Goal: Navigation & Orientation: Find specific page/section

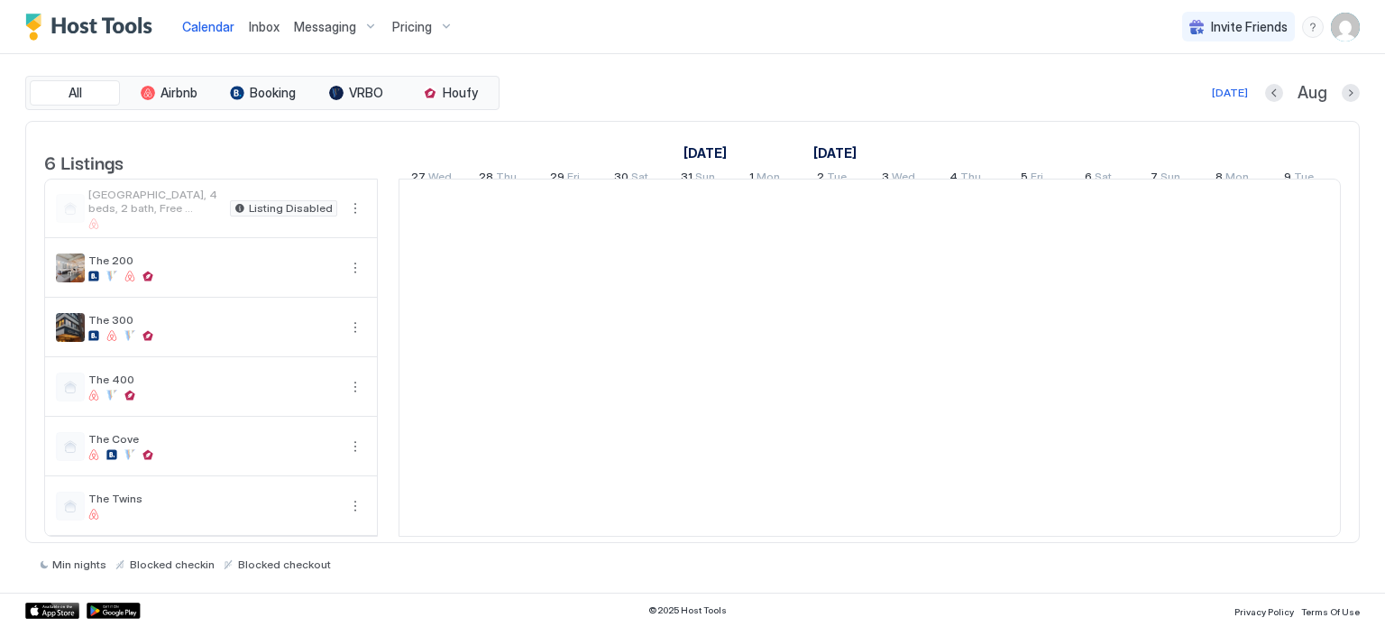
scroll to position [0, 1002]
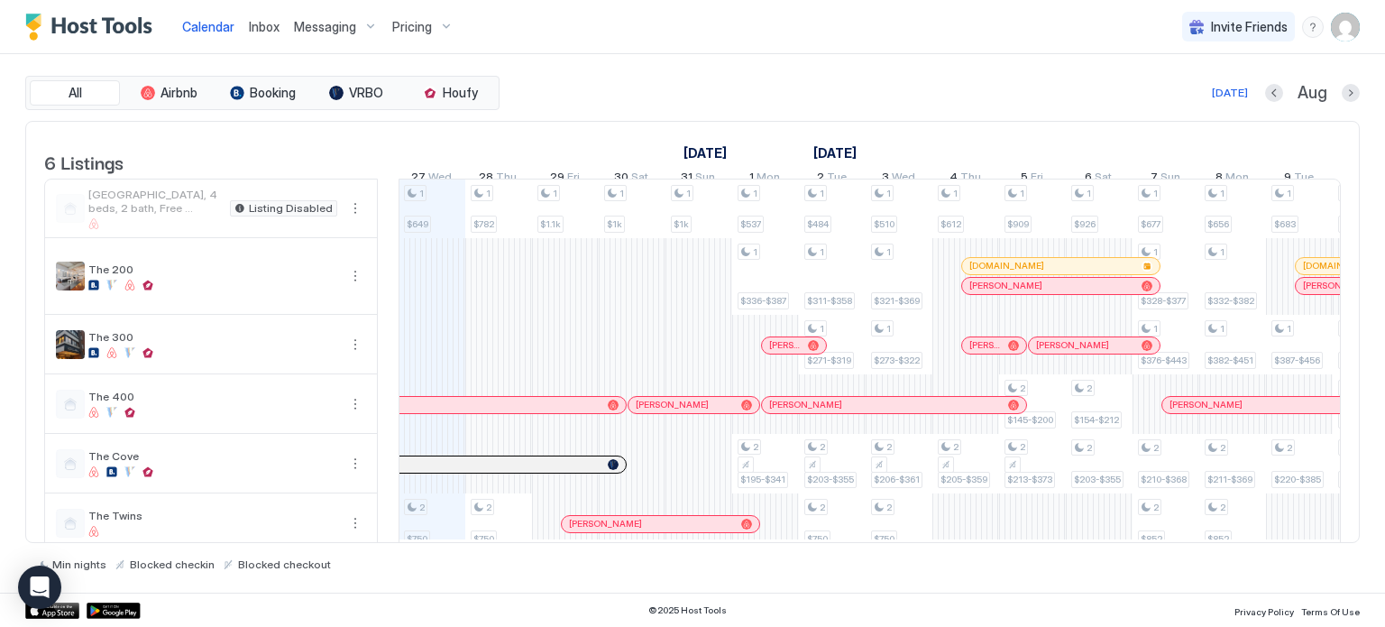
click at [1346, 24] on img "User profile" at bounding box center [1345, 27] width 29 height 29
click at [1208, 107] on div "Settings" at bounding box center [1244, 102] width 229 height 32
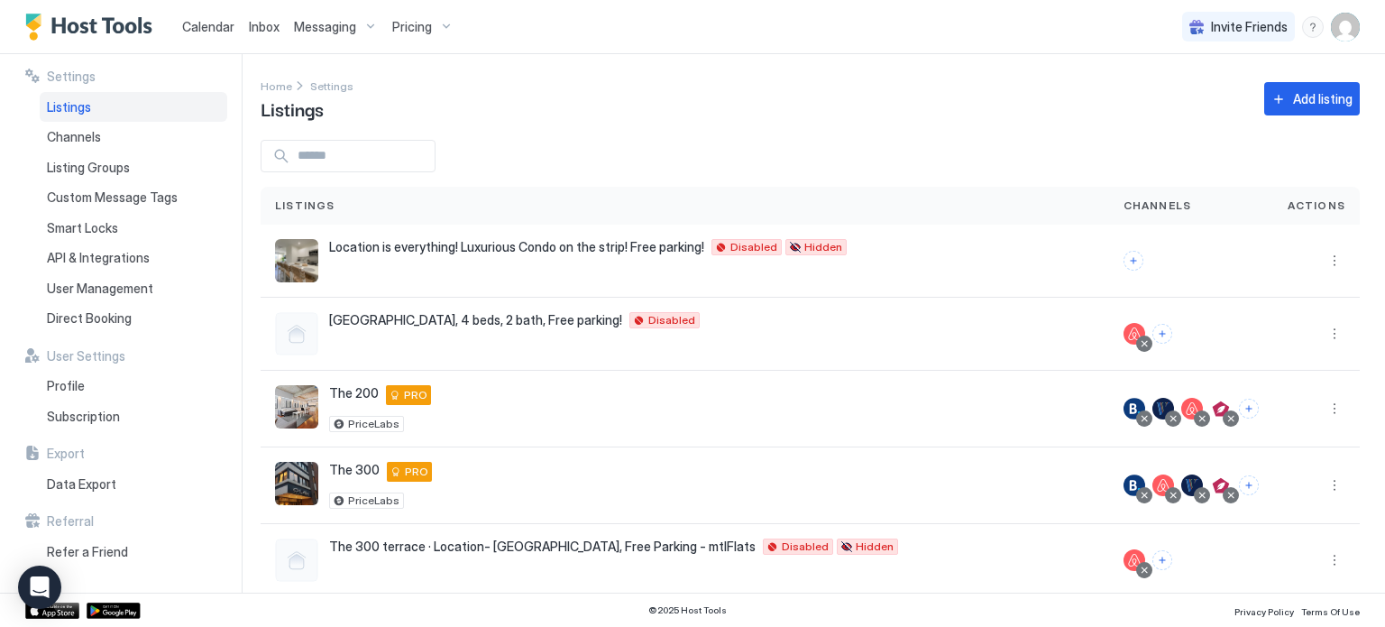
click at [1338, 32] on img "User profile" at bounding box center [1345, 27] width 29 height 29
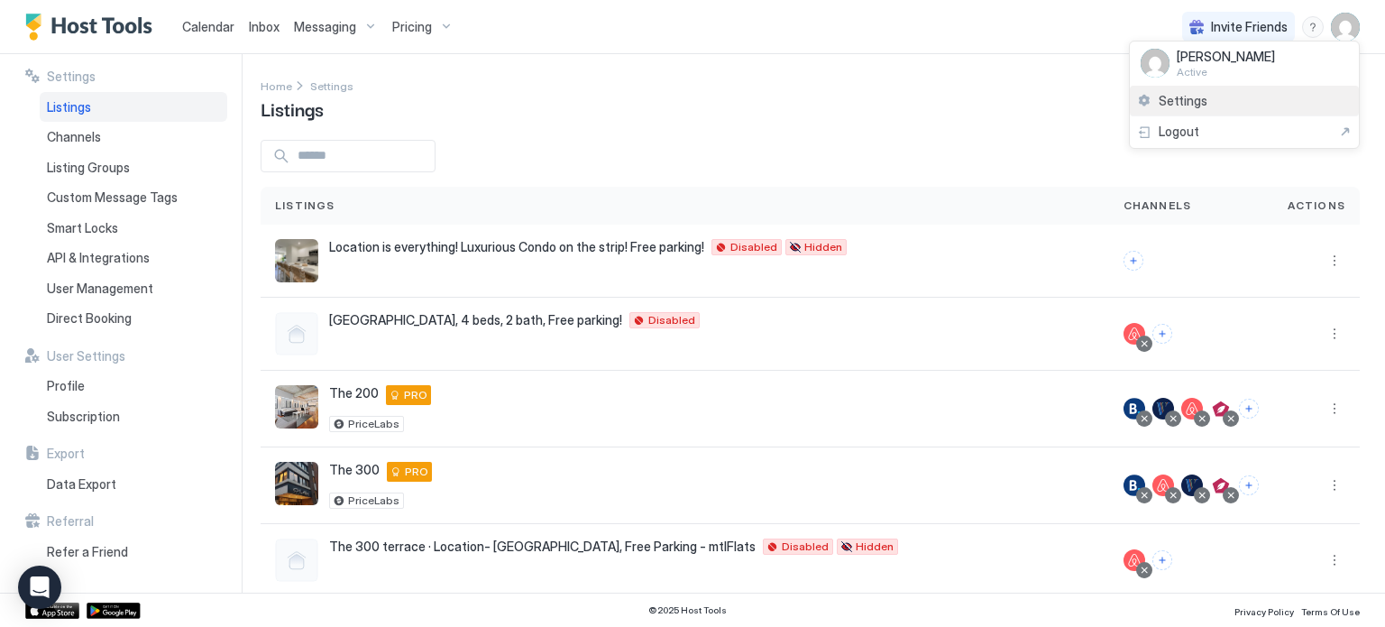
click at [1186, 93] on span "Settings" at bounding box center [1182, 101] width 49 height 16
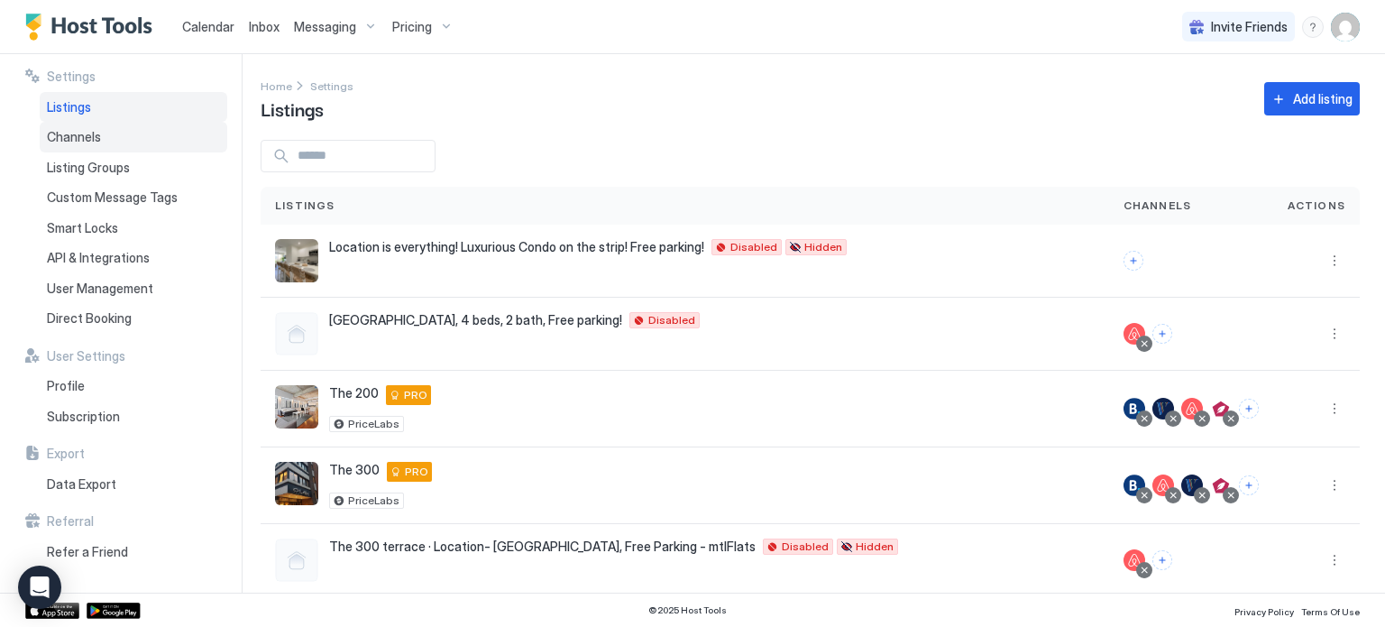
click at [102, 145] on div "Channels" at bounding box center [134, 137] width 188 height 31
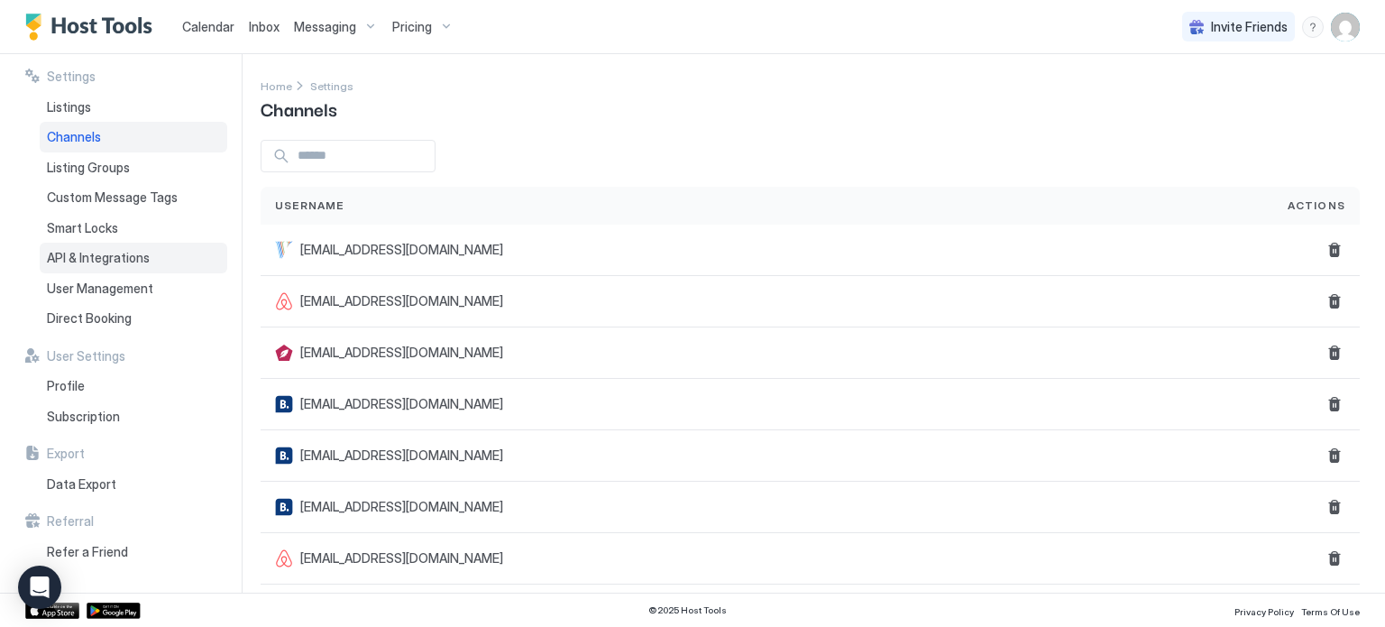
click at [133, 259] on span "API & Integrations" at bounding box center [98, 258] width 103 height 16
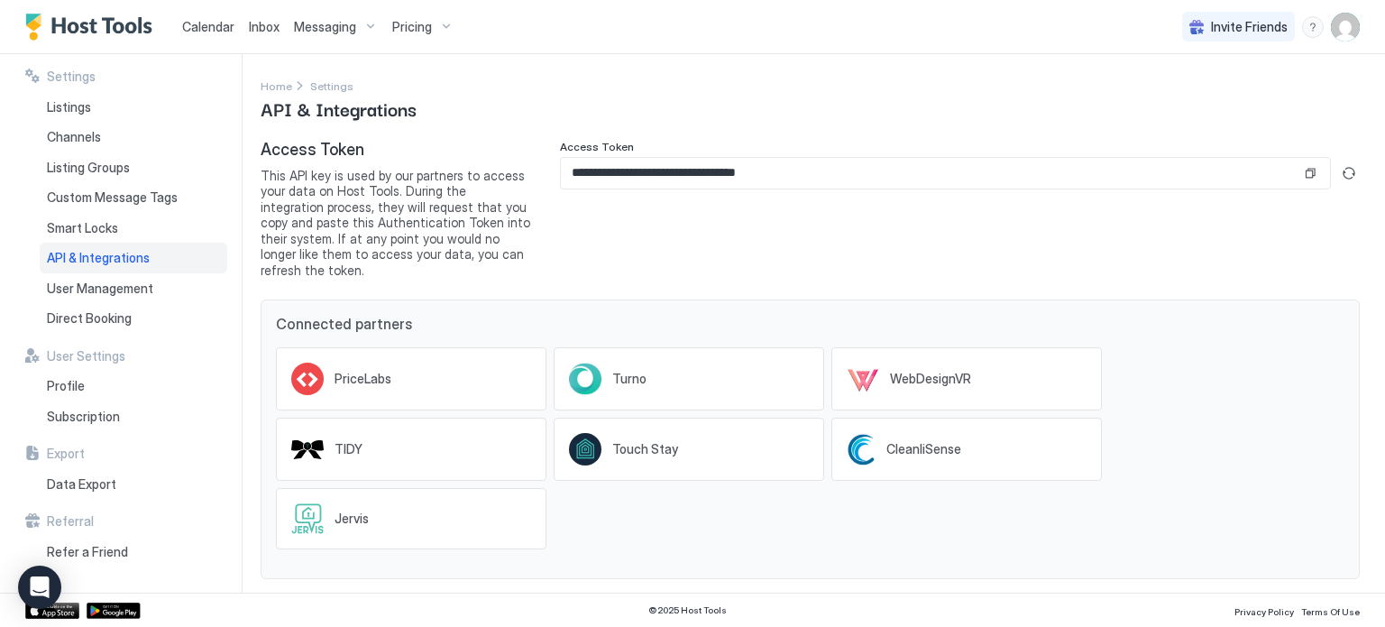
scroll to position [83, 0]
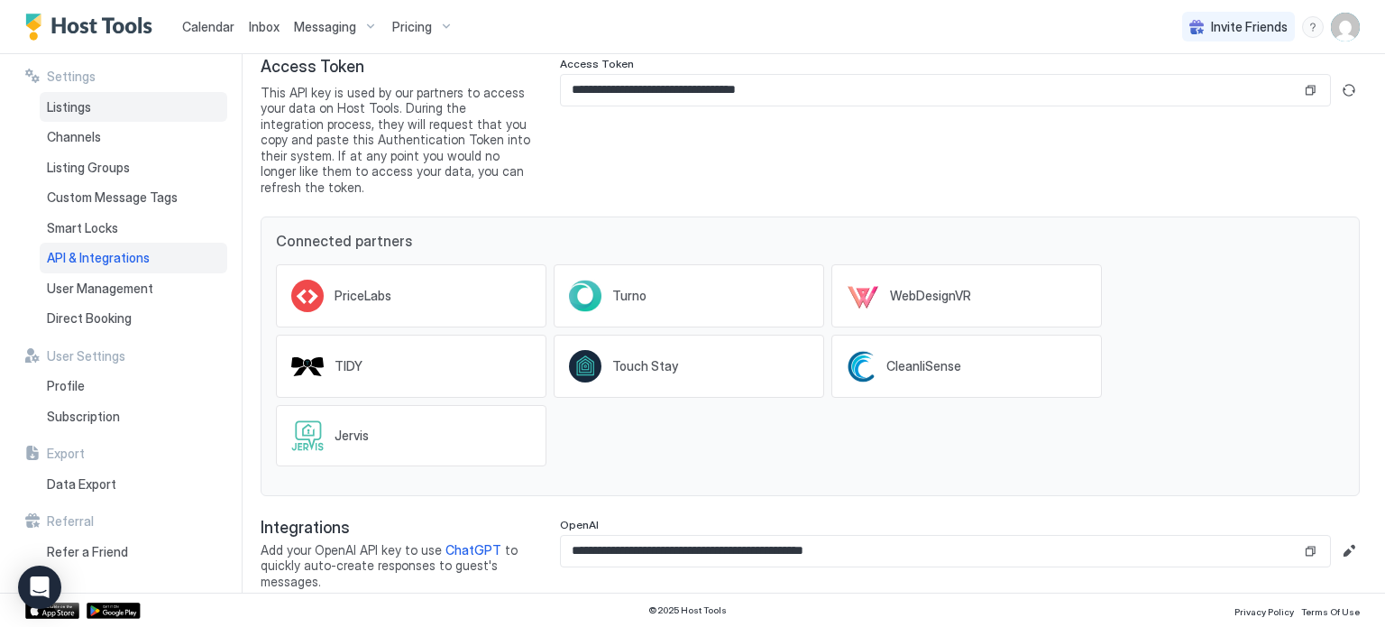
click at [54, 104] on span "Listings" at bounding box center [69, 107] width 44 height 16
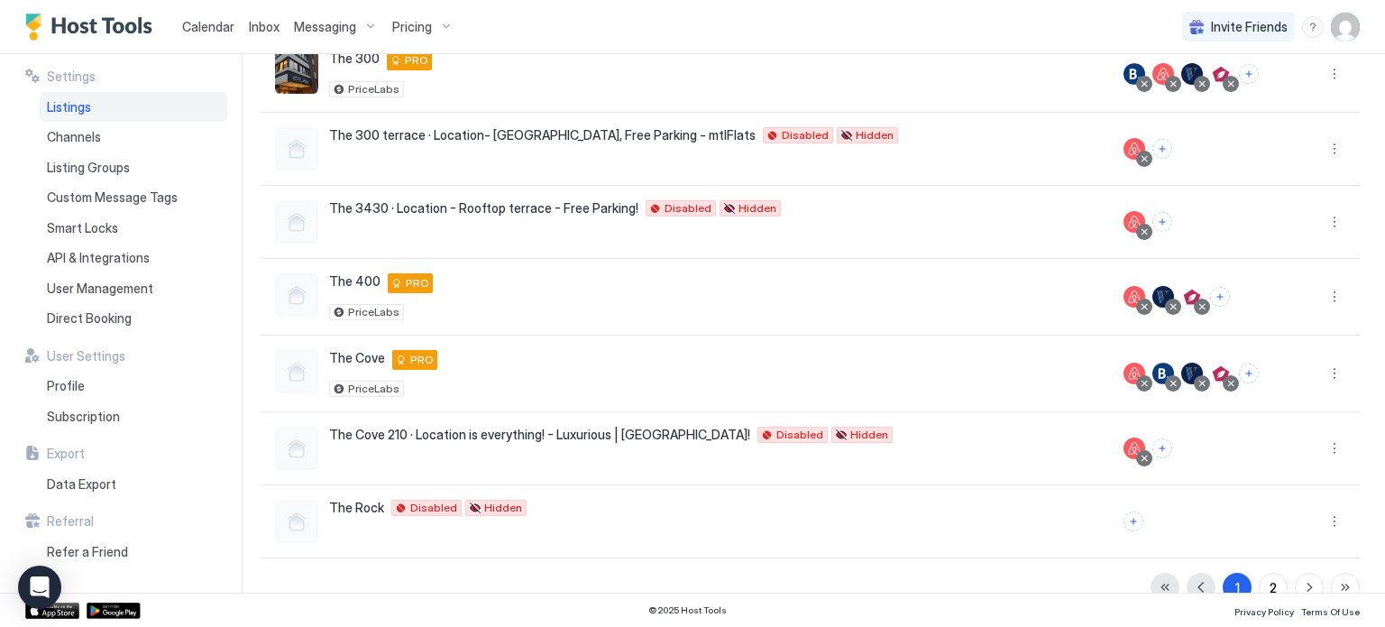
scroll to position [413, 0]
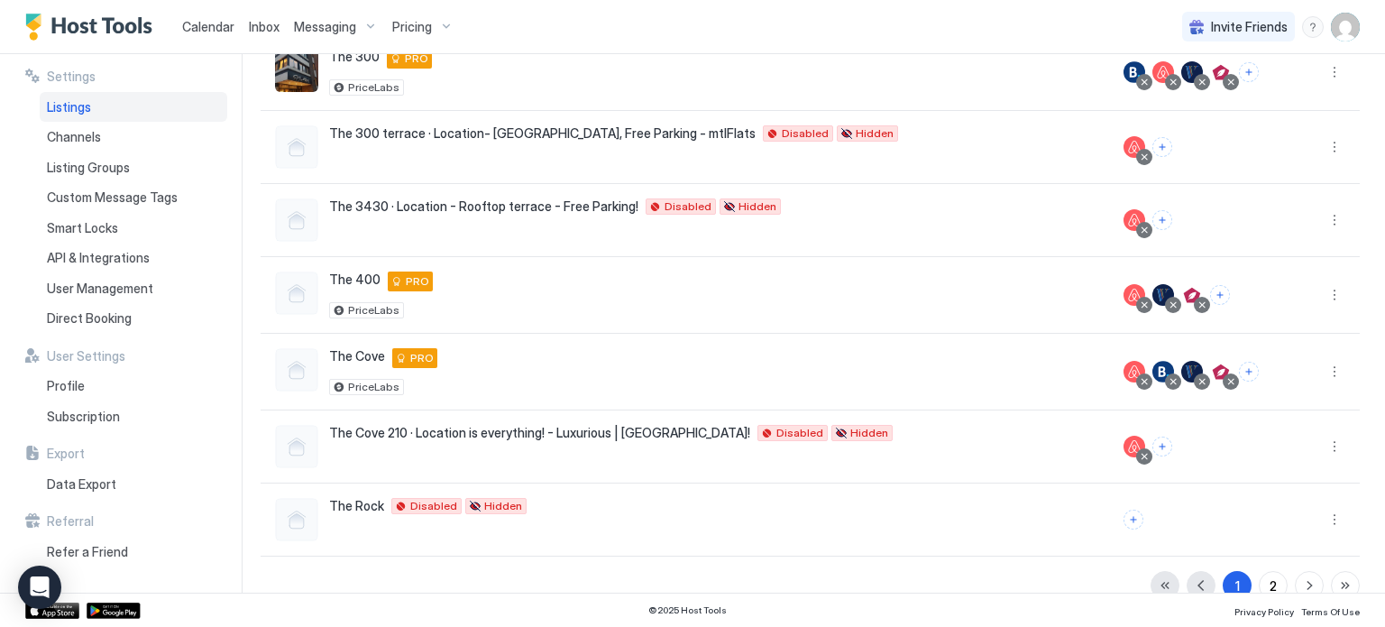
click at [206, 21] on span "Calendar" at bounding box center [208, 26] width 52 height 15
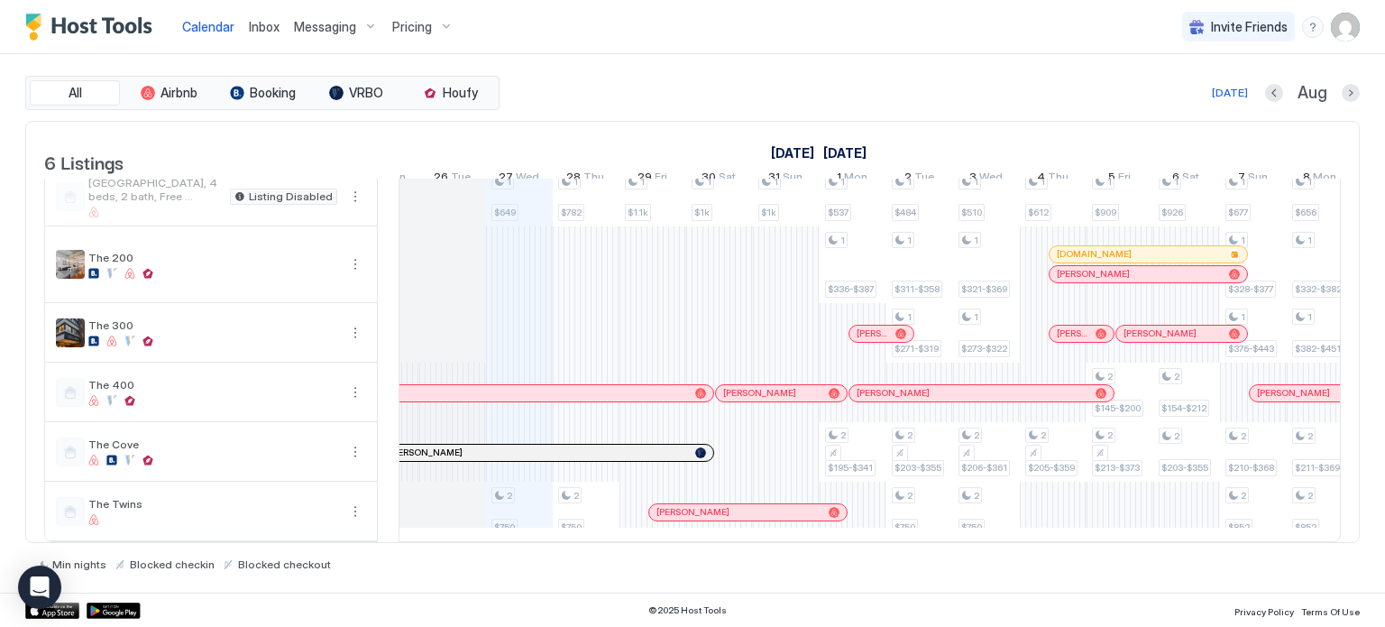
scroll to position [0, 936]
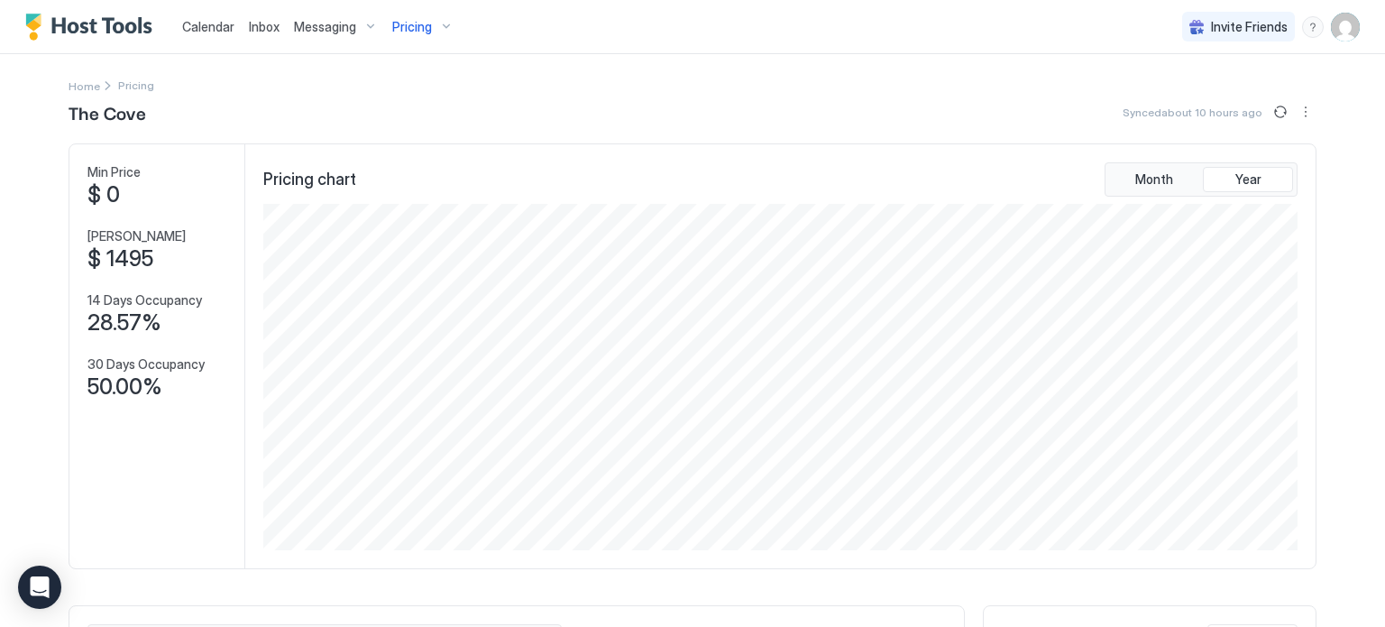
scroll to position [346, 1039]
